Goal: Task Accomplishment & Management: Use online tool/utility

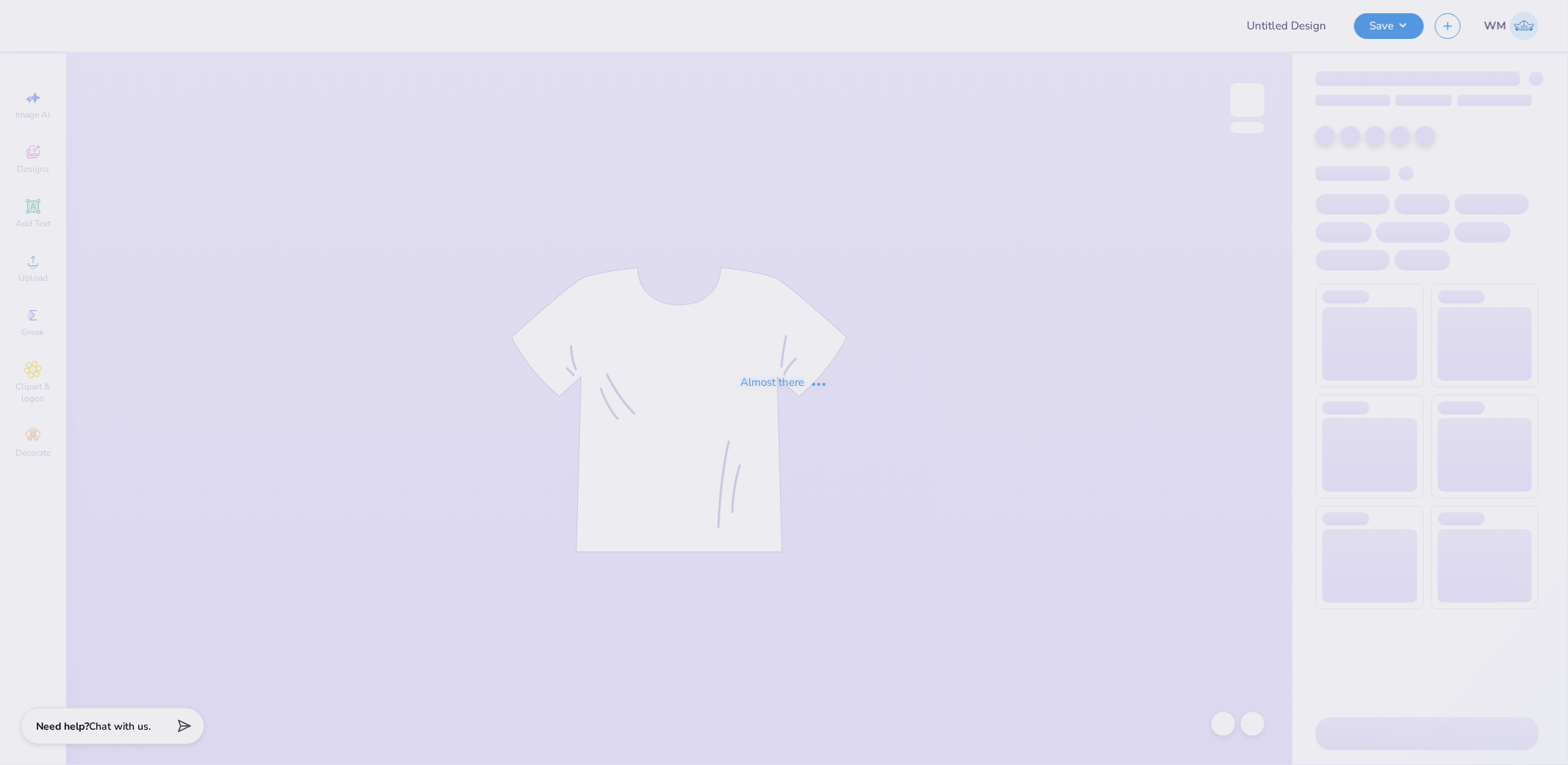
type input "AXO back-to-school merch!"
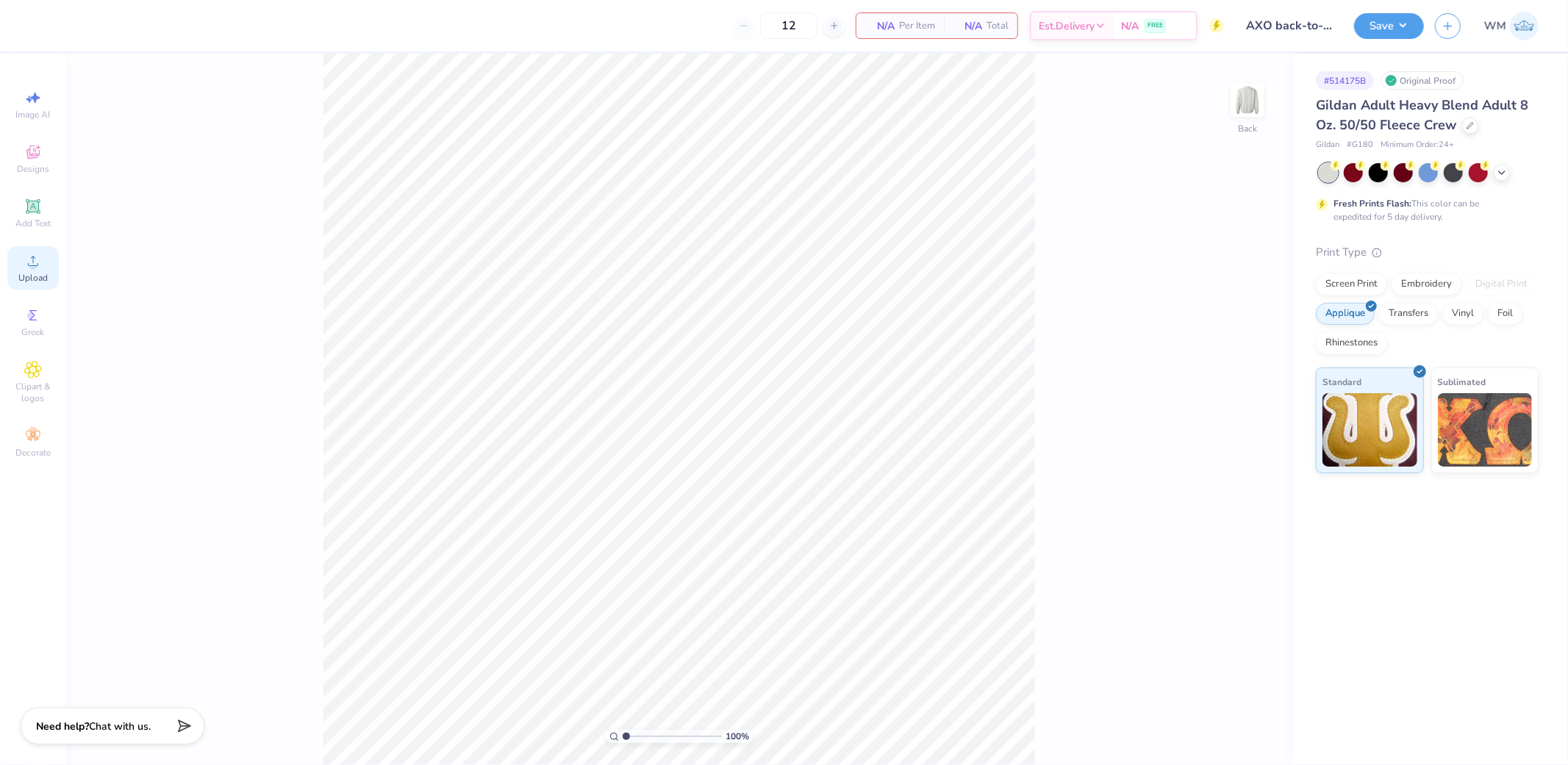
click at [30, 265] on icon at bounding box center [33, 261] width 17 height 17
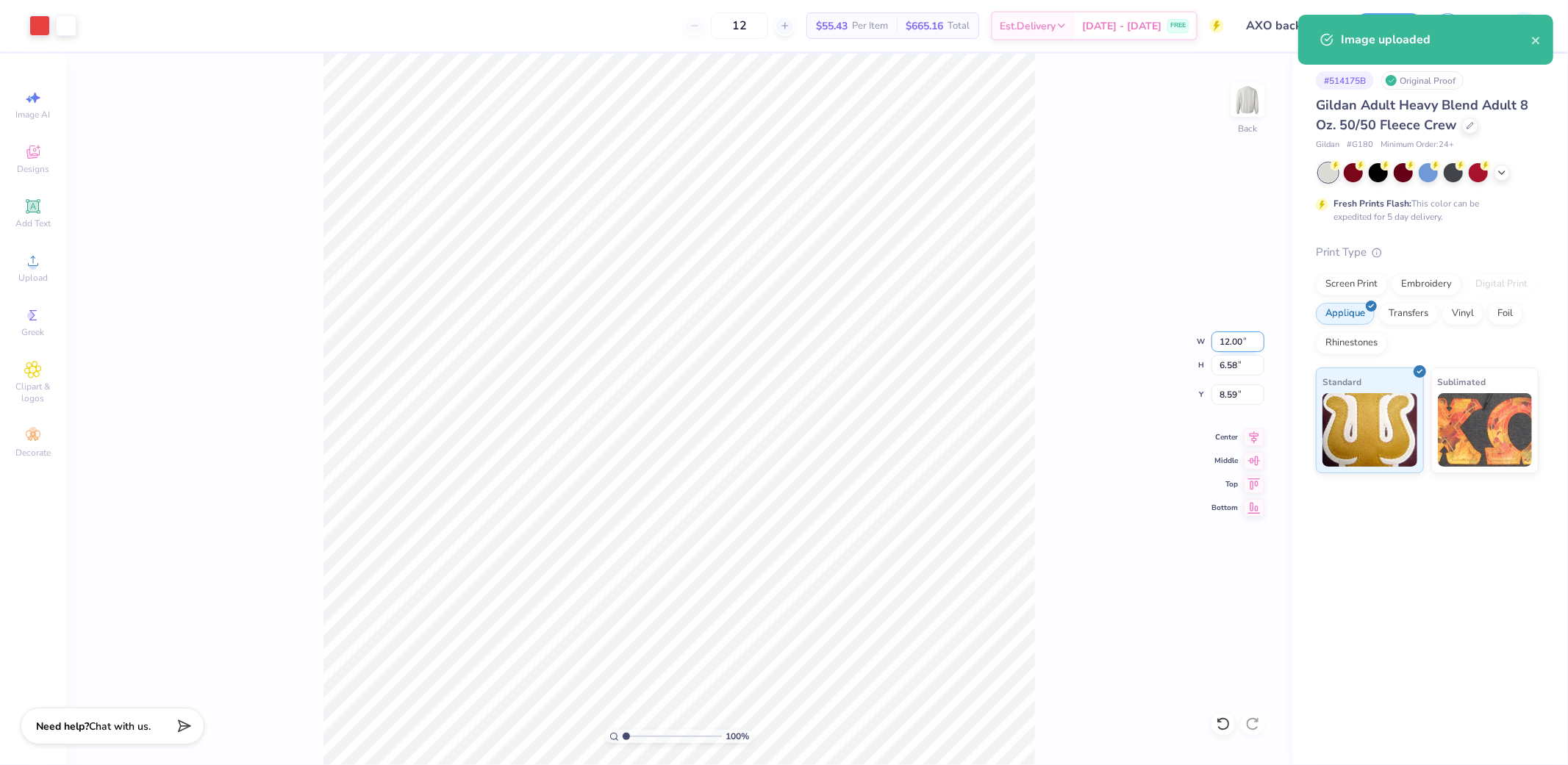
click at [1232, 342] on input "12.00" at bounding box center [1237, 341] width 53 height 20
type input "7.00"
type input "3.84"
type input "9.96"
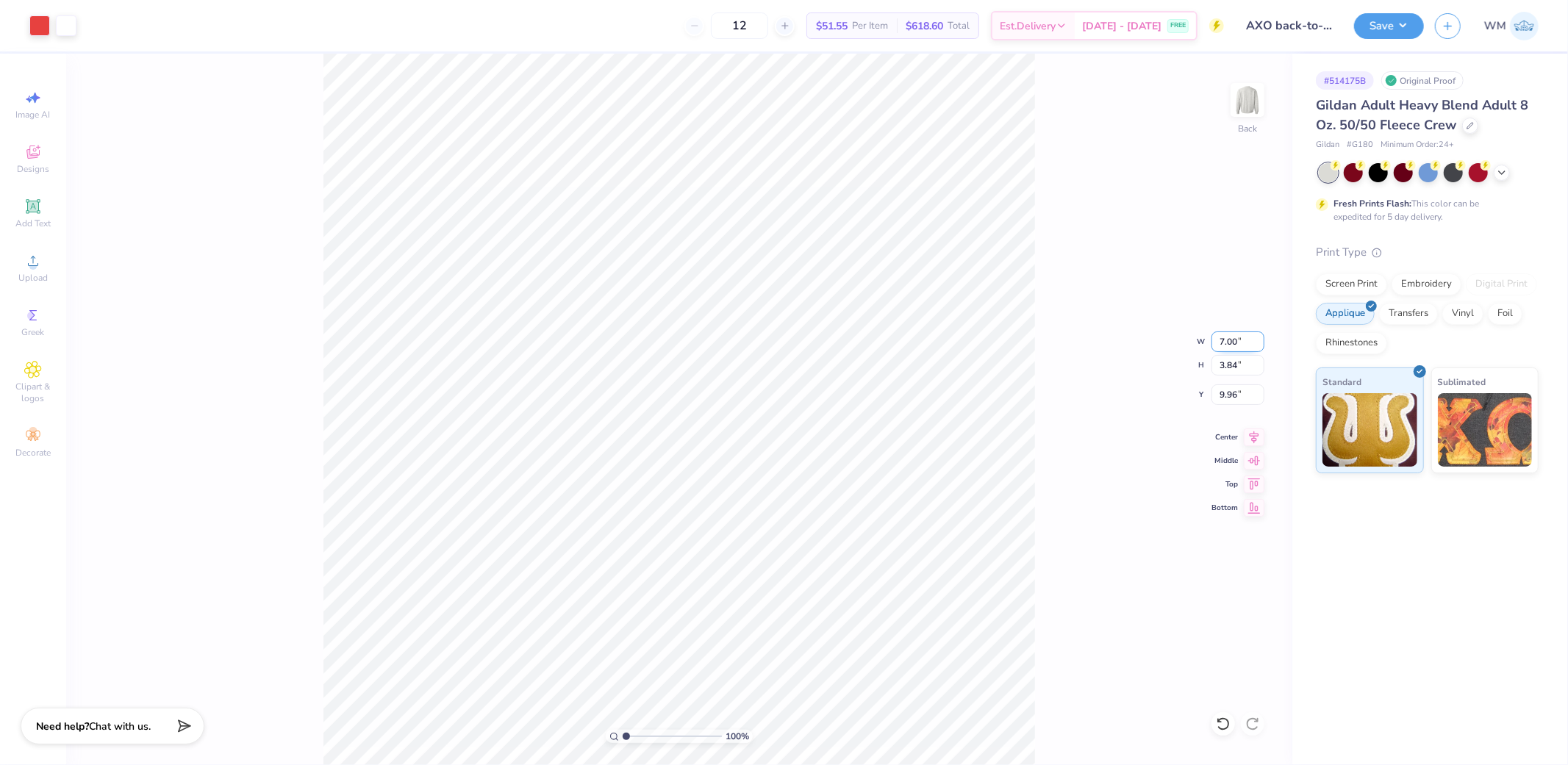
click at [1244, 341] on input "7.00" at bounding box center [1237, 341] width 53 height 20
type input "8.00"
type input "4.39"
click at [1226, 394] on input "9.68" at bounding box center [1237, 394] width 53 height 20
type input "3.00"
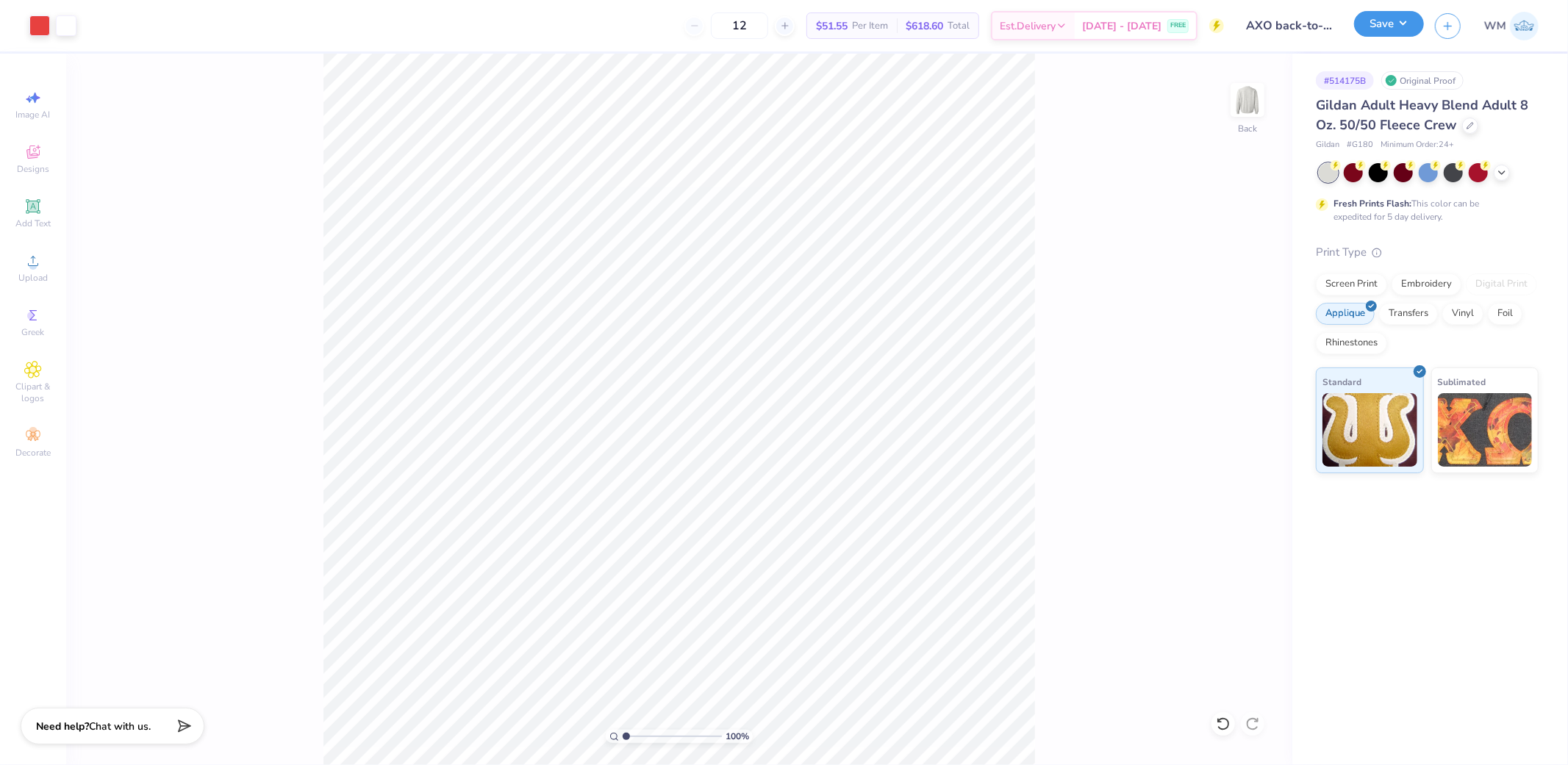
drag, startPoint x: 1398, startPoint y: 25, endPoint x: 1420, endPoint y: 32, distance: 23.1
click at [1398, 25] on button "Save" at bounding box center [1389, 23] width 69 height 26
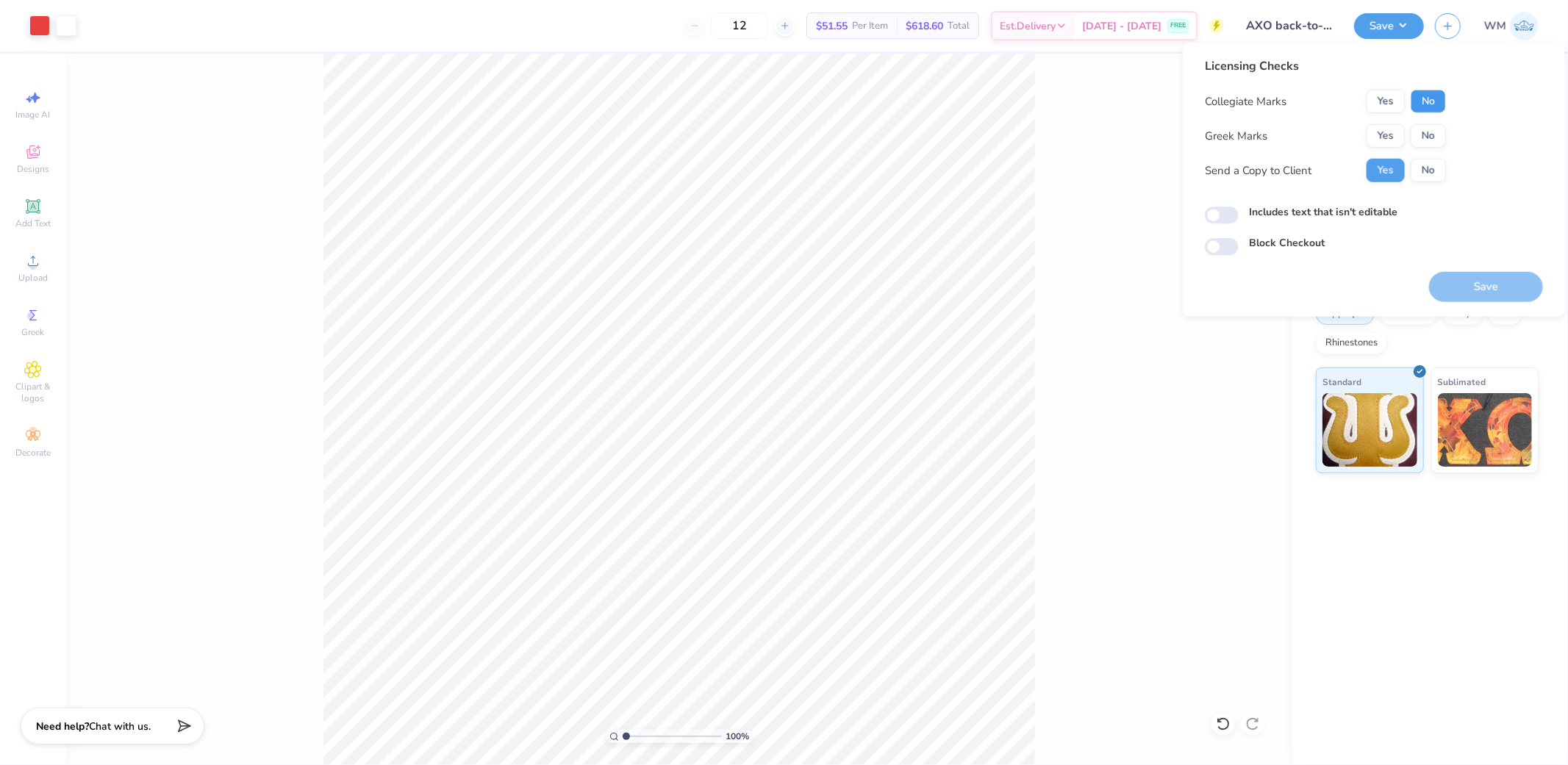
click at [1415, 97] on button "No" at bounding box center [1428, 101] width 36 height 23
click at [1387, 132] on button "Yes" at bounding box center [1386, 136] width 39 height 23
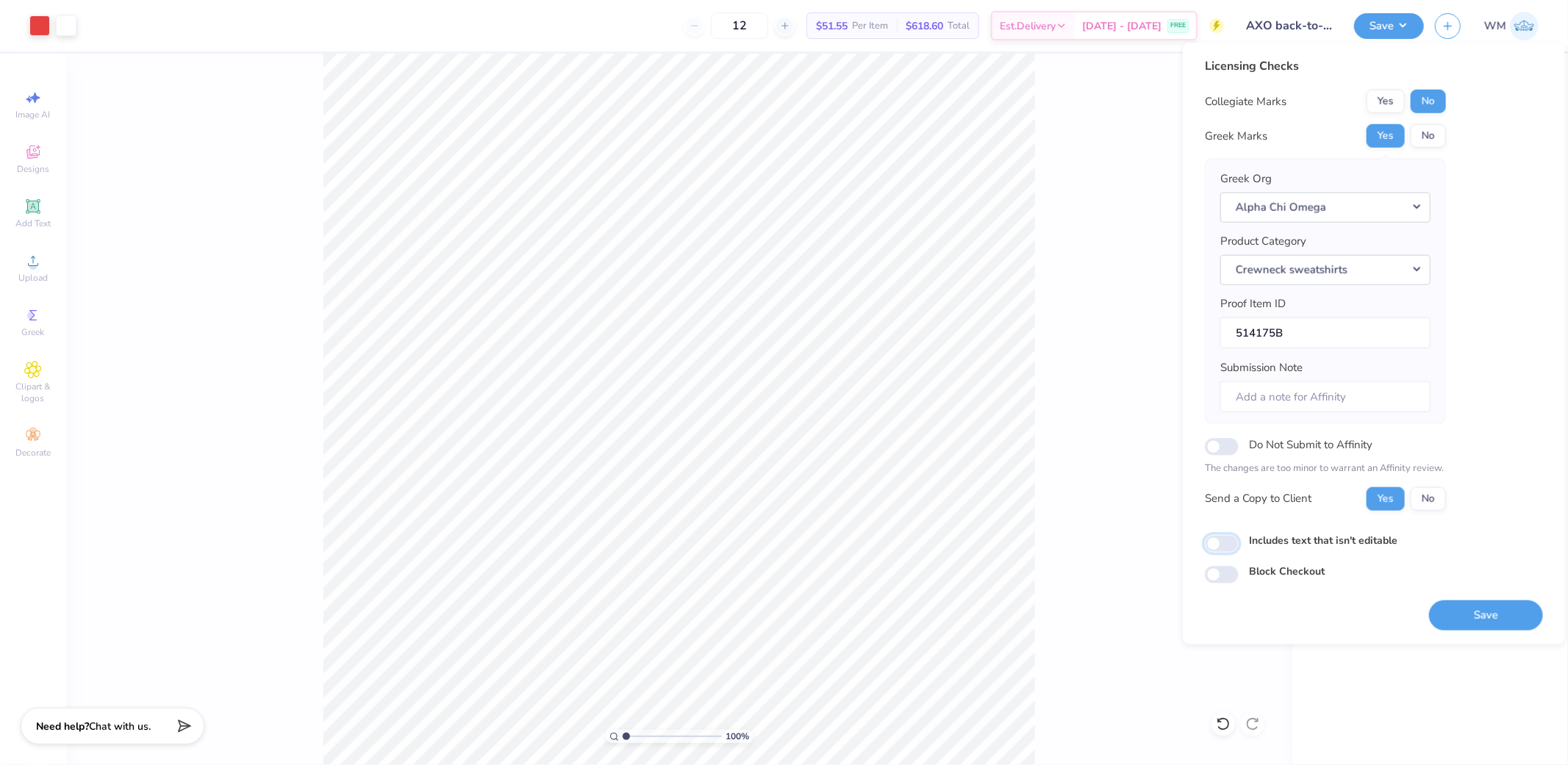
click at [1222, 545] on input "Includes text that isn't editable" at bounding box center [1221, 543] width 34 height 17
checkbox input "true"
click at [1475, 620] on button "Save" at bounding box center [1486, 614] width 114 height 30
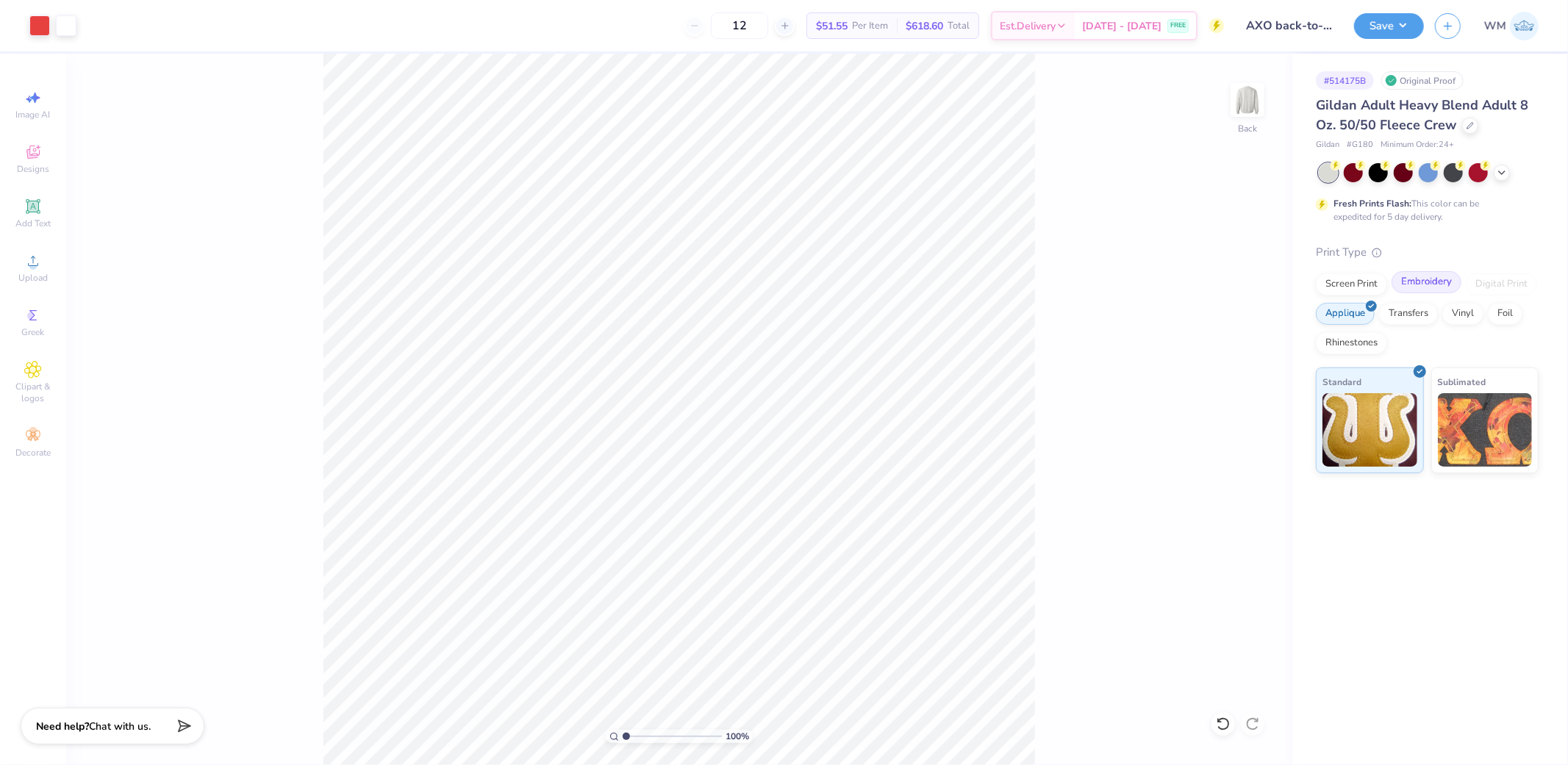
click at [1435, 279] on div "Embroidery" at bounding box center [1426, 281] width 69 height 22
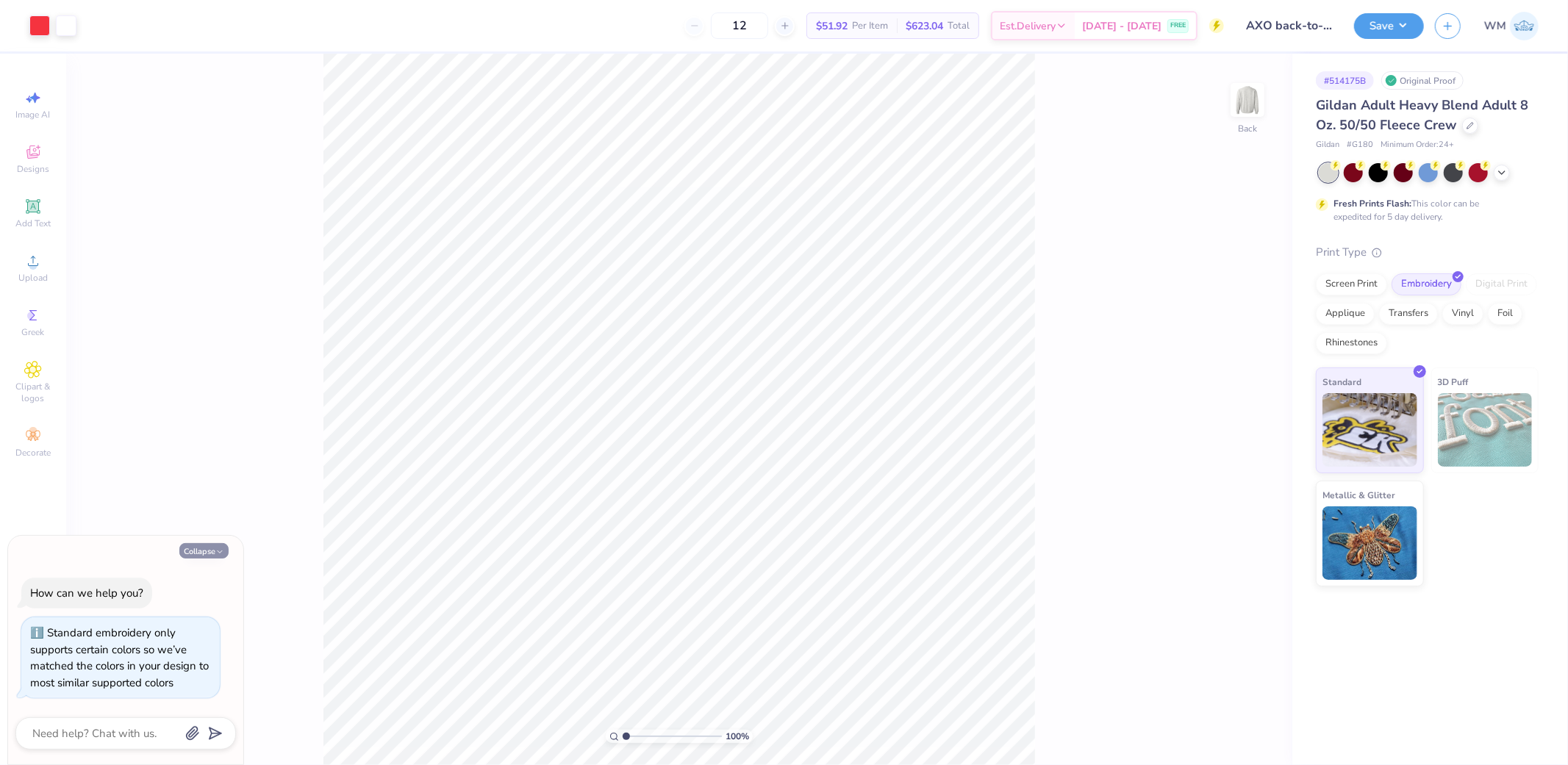
click at [211, 553] on button "Collapse" at bounding box center [203, 551] width 49 height 15
type textarea "x"
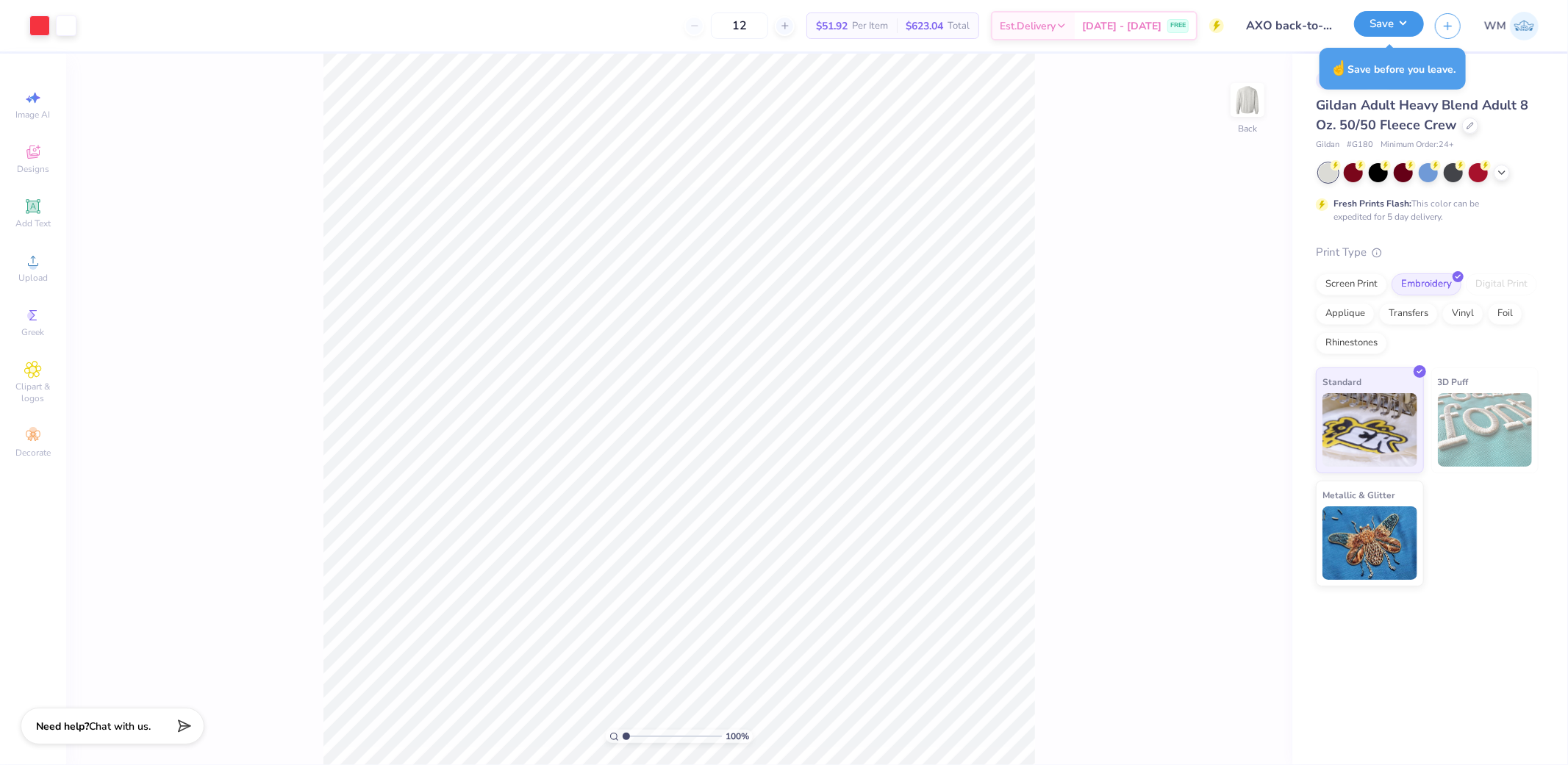
click at [1396, 33] on button "Save" at bounding box center [1389, 23] width 69 height 26
click at [1440, 283] on div "Embroidery" at bounding box center [1426, 281] width 69 height 22
